Goal: Task Accomplishment & Management: Use online tool/utility

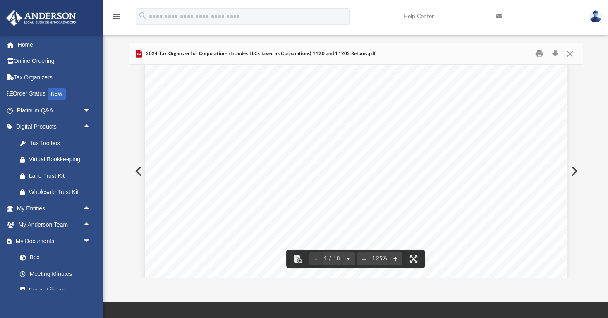
scroll to position [41, 0]
click at [556, 55] on button "Download" at bounding box center [554, 53] width 15 height 13
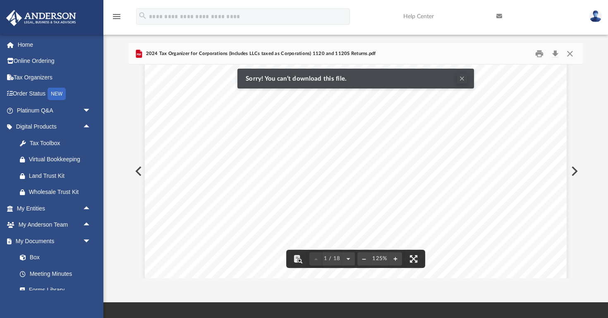
click at [459, 79] on button "Clear Notification" at bounding box center [462, 79] width 10 height 10
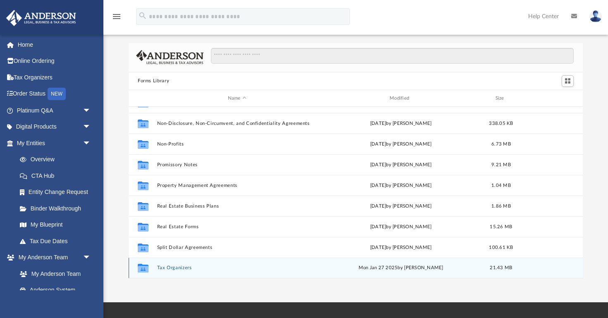
scroll to position [449, 0]
click at [184, 270] on button "Tax Organizers" at bounding box center [237, 267] width 160 height 5
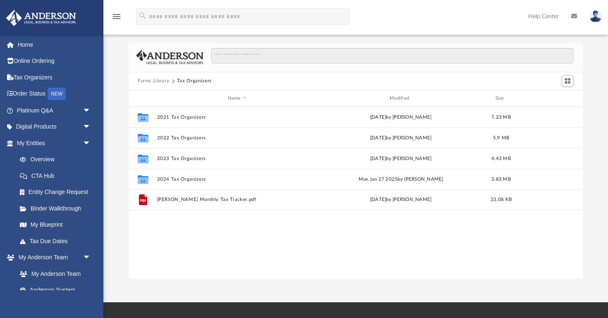
scroll to position [0, 0]
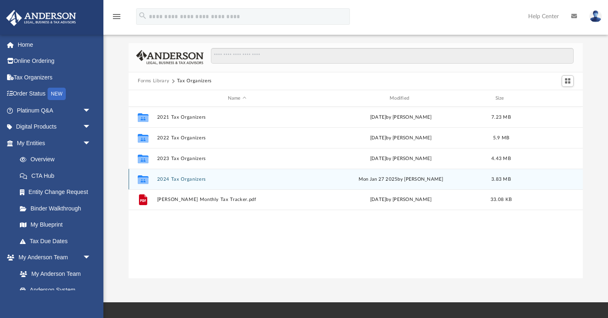
click at [201, 179] on button "2024 Tax Organizers" at bounding box center [237, 179] width 160 height 5
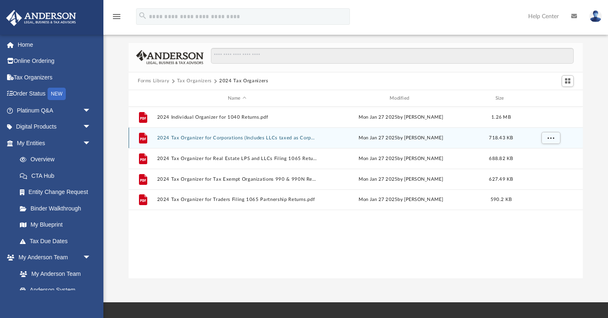
click at [217, 136] on button "2024 Tax Organizer for Corporations (Includes LLCs taxed as Corporations) 1120 …" at bounding box center [237, 137] width 160 height 5
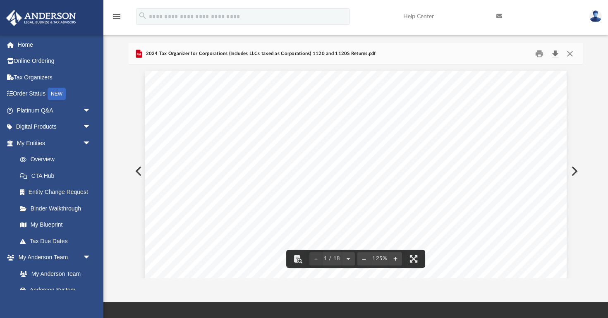
click at [551, 57] on button "Download" at bounding box center [554, 53] width 15 height 13
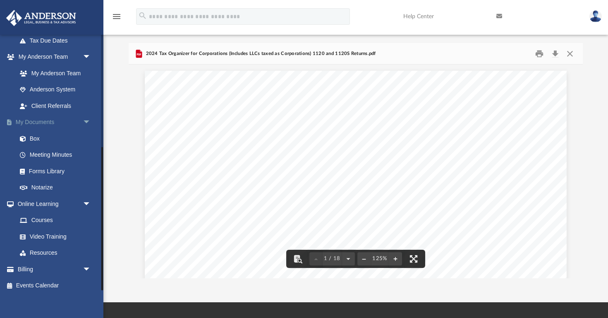
scroll to position [200, 0]
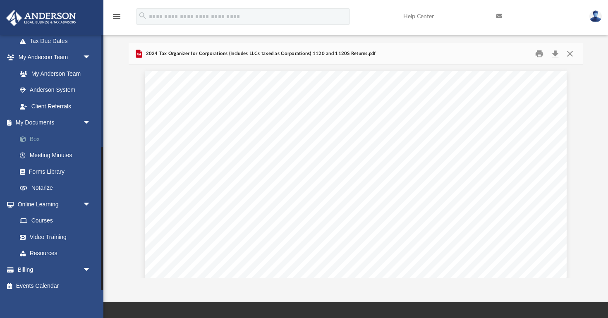
click at [36, 136] on link "Box" at bounding box center [58, 139] width 92 height 17
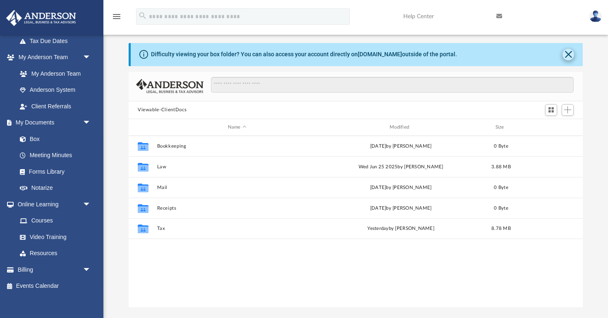
scroll to position [0, 0]
click at [571, 50] on button "Close" at bounding box center [568, 55] width 12 height 12
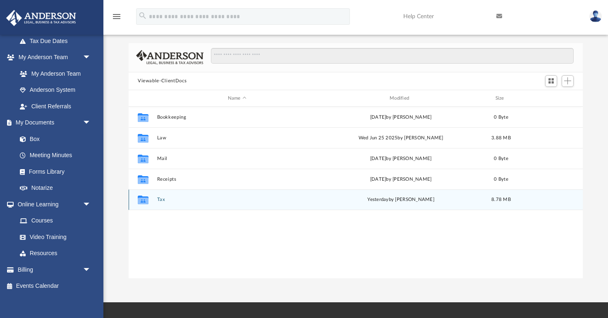
click at [160, 201] on button "Tax" at bounding box center [237, 199] width 160 height 5
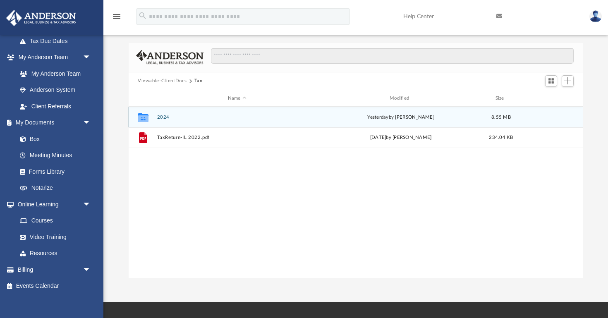
click at [160, 117] on button "2024" at bounding box center [237, 117] width 160 height 5
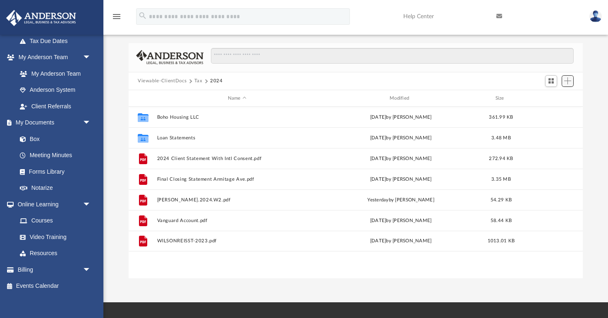
click at [569, 79] on span "Add" at bounding box center [567, 80] width 7 height 7
click at [558, 95] on li "Upload" at bounding box center [555, 97] width 26 height 9
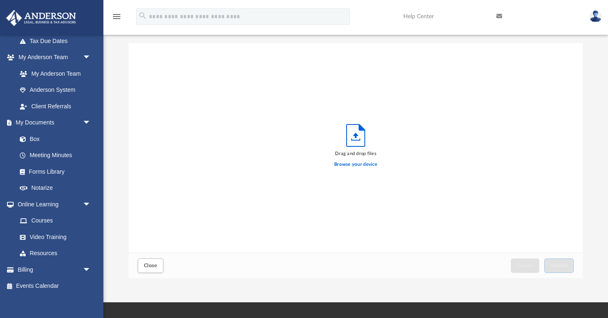
scroll to position [210, 454]
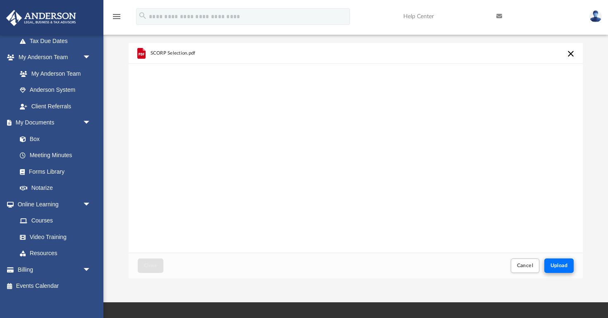
click at [561, 266] on span "Upload" at bounding box center [558, 265] width 17 height 5
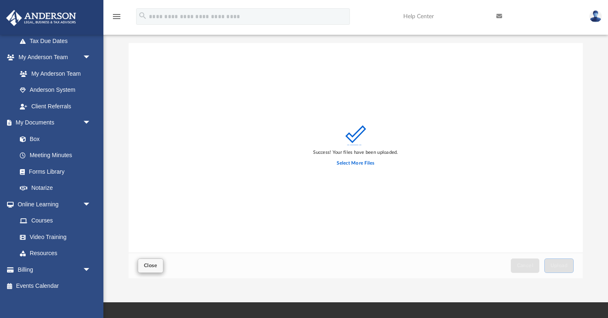
click at [156, 263] on span "Close" at bounding box center [150, 265] width 13 height 5
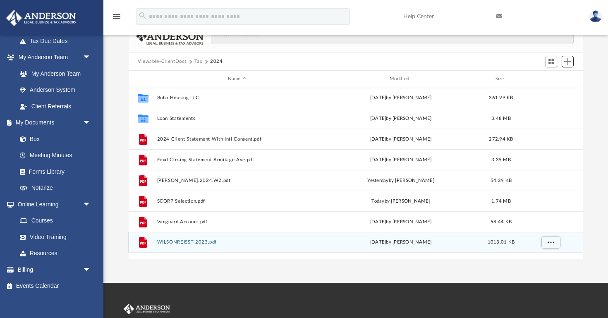
scroll to position [46, 0]
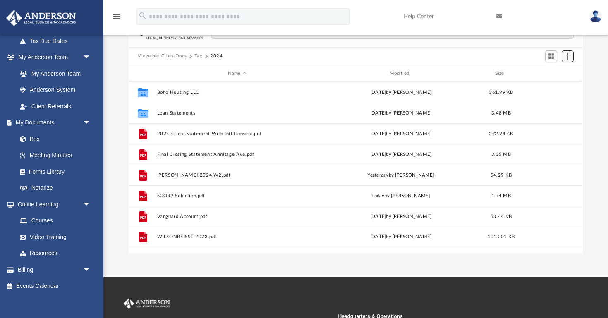
click at [571, 57] on span "Add" at bounding box center [567, 56] width 7 height 7
click at [551, 72] on li "Upload" at bounding box center [555, 72] width 26 height 9
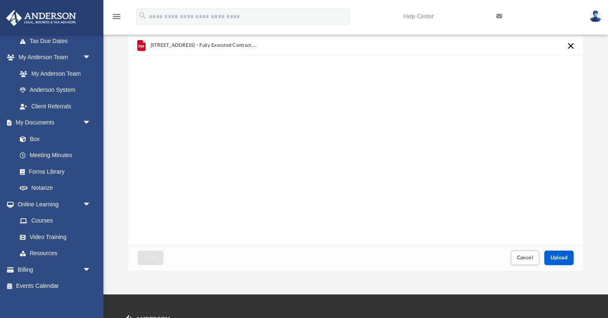
scroll to position [30, 0]
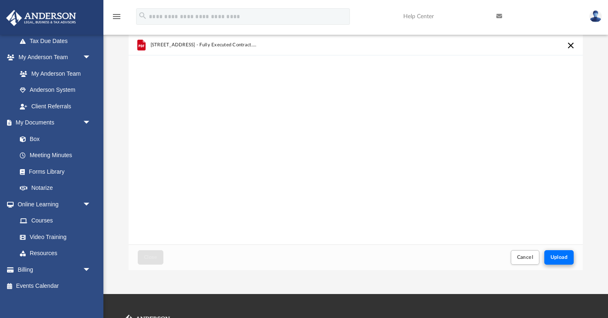
click at [556, 257] on span "Upload" at bounding box center [558, 257] width 17 height 5
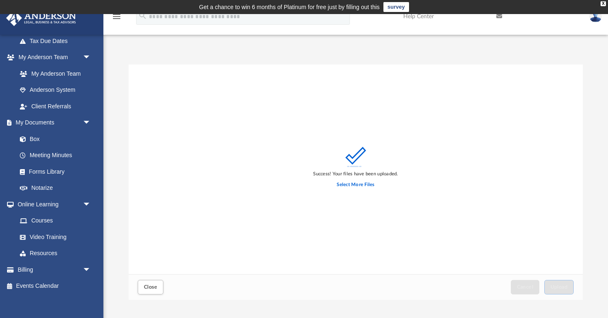
scroll to position [0, 0]
click at [153, 286] on span "Close" at bounding box center [150, 286] width 13 height 5
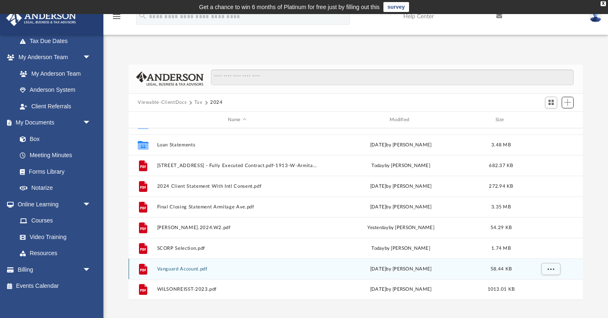
scroll to position [14, 0]
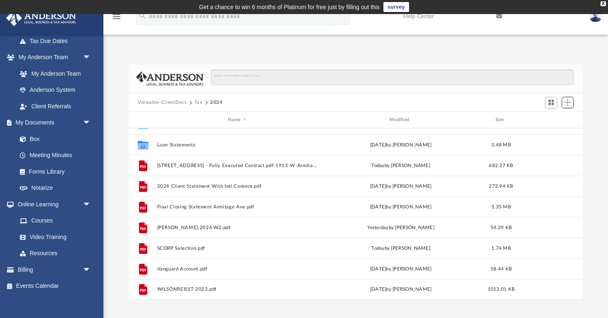
click at [567, 100] on span "Add" at bounding box center [567, 102] width 7 height 7
click at [549, 117] on li "Upload" at bounding box center [555, 119] width 26 height 9
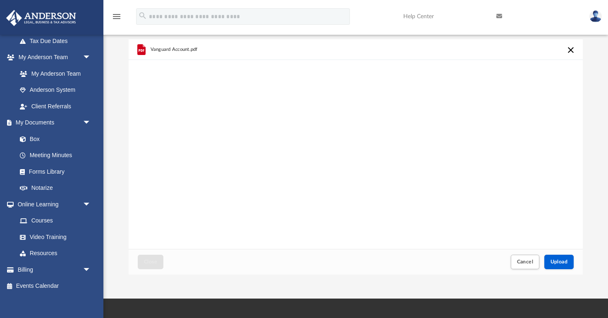
scroll to position [27, 0]
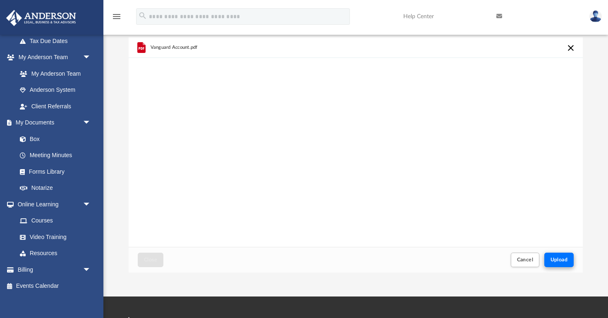
click at [555, 262] on span "Upload" at bounding box center [558, 259] width 17 height 5
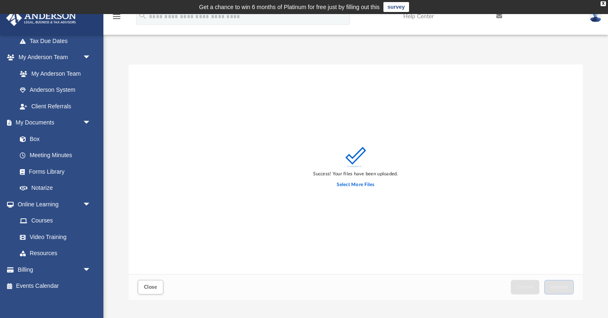
scroll to position [0, 0]
click at [148, 285] on span "Close" at bounding box center [150, 286] width 13 height 5
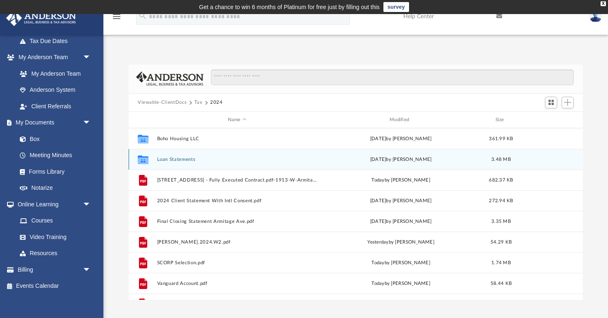
click at [182, 162] on button "Loan Statements" at bounding box center [237, 159] width 160 height 5
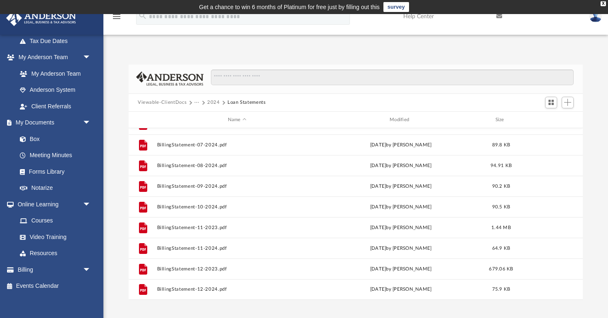
scroll to position [118, 0]
click at [570, 102] on span "Add" at bounding box center [567, 102] width 7 height 7
click at [549, 119] on li "Upload" at bounding box center [555, 119] width 26 height 9
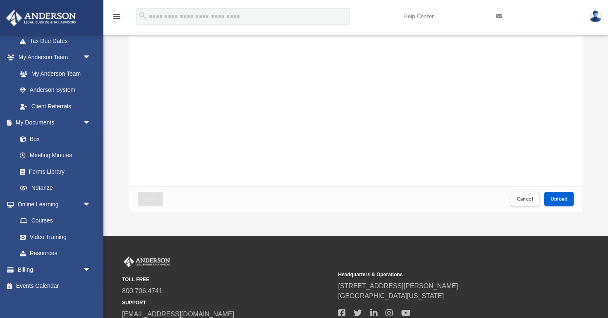
scroll to position [95, 0]
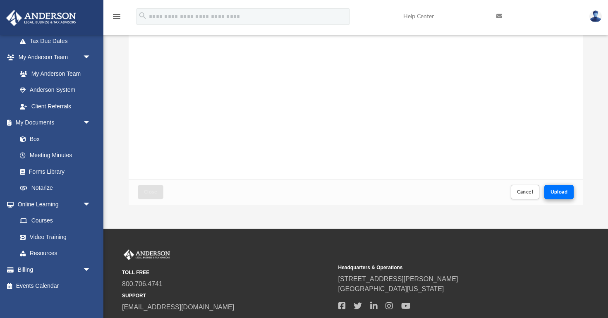
click at [559, 197] on button "Upload" at bounding box center [559, 192] width 30 height 14
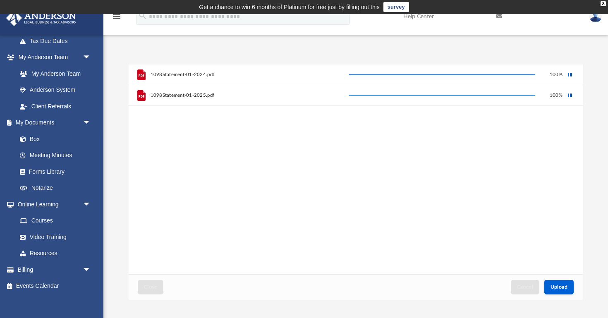
scroll to position [0, 0]
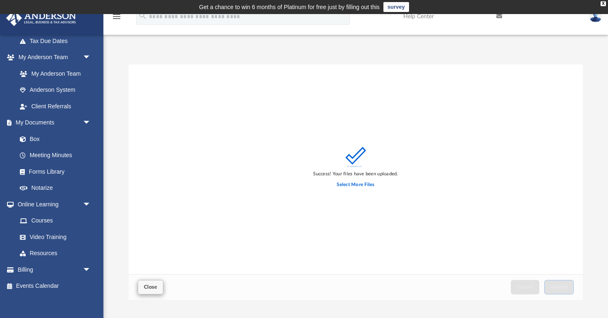
click at [154, 282] on button "Close" at bounding box center [151, 287] width 26 height 14
